Goal: Information Seeking & Learning: Check status

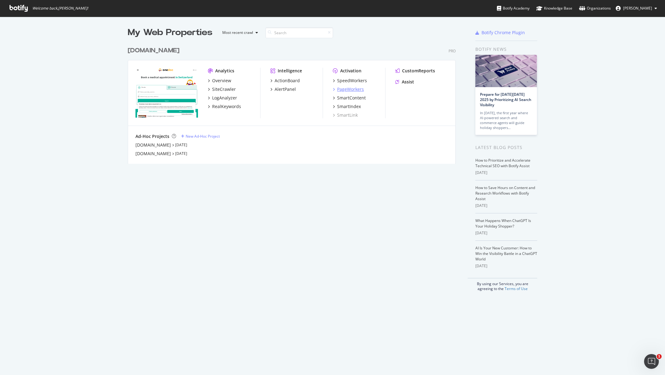
click at [357, 90] on div "PageWorkers" at bounding box center [350, 89] width 27 height 6
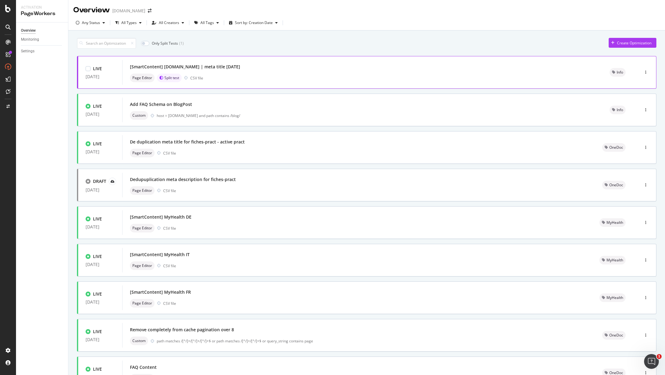
click at [256, 67] on div "[SmartContent] [DOMAIN_NAME] | meta title [DATE]" at bounding box center [362, 67] width 465 height 9
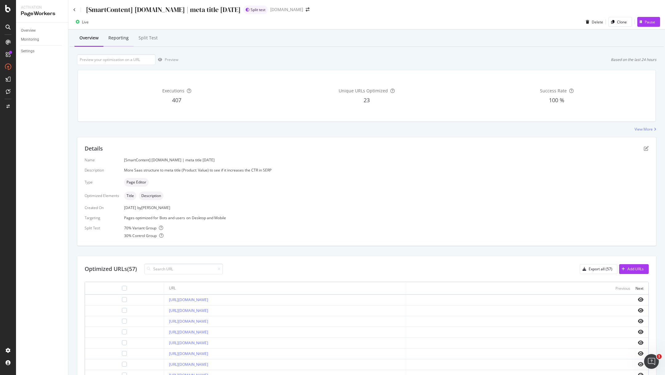
click at [114, 38] on div "Reporting" at bounding box center [118, 38] width 20 height 6
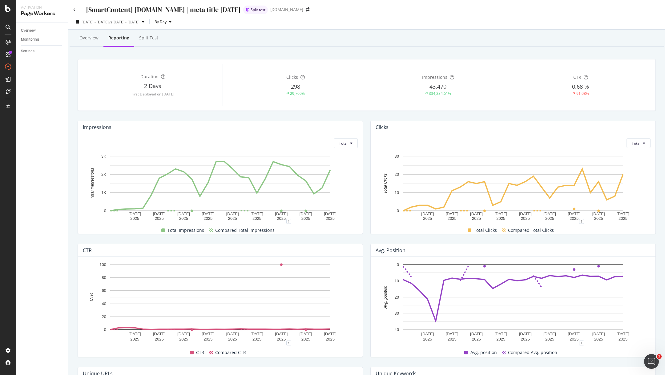
click at [596, 86] on div "0.68 %" at bounding box center [581, 87] width 140 height 8
